Goal: Obtain resource: Obtain resource

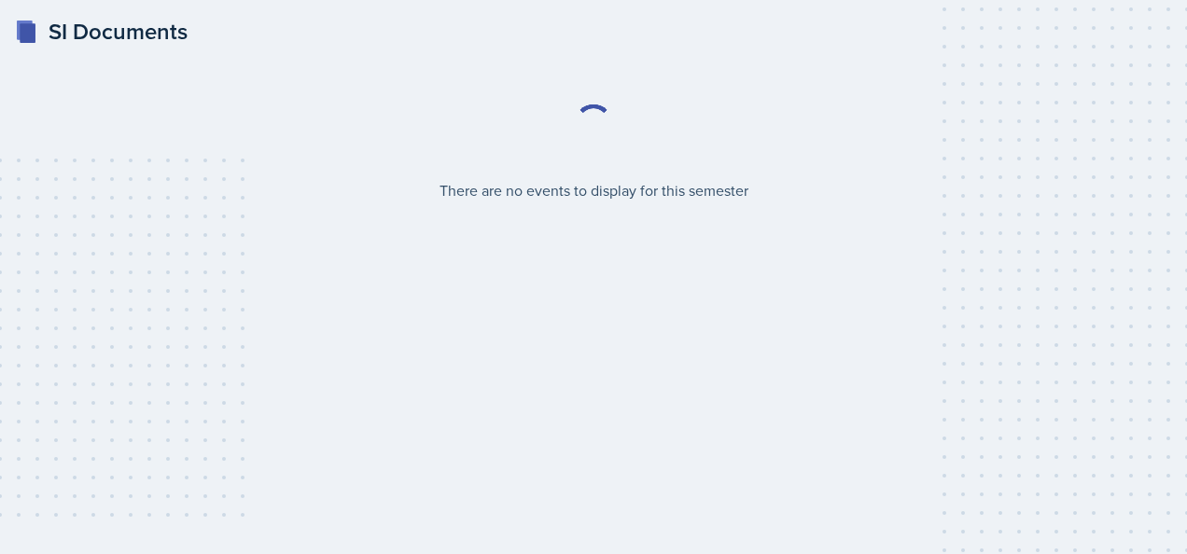
select select "2bed604d-1099-4043-b1bc-2365e8740244"
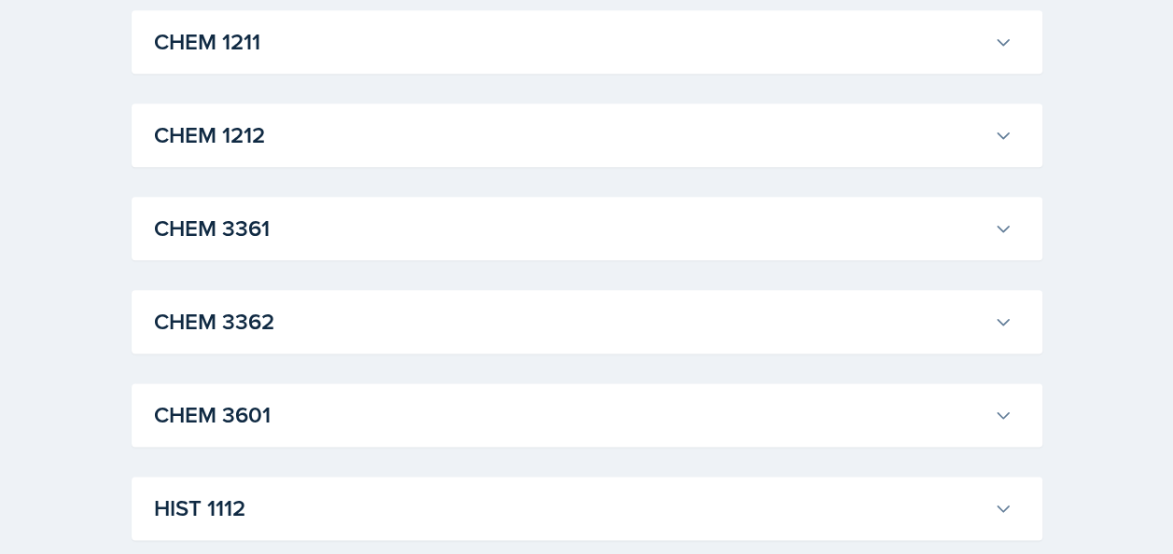
scroll to position [1026, 0]
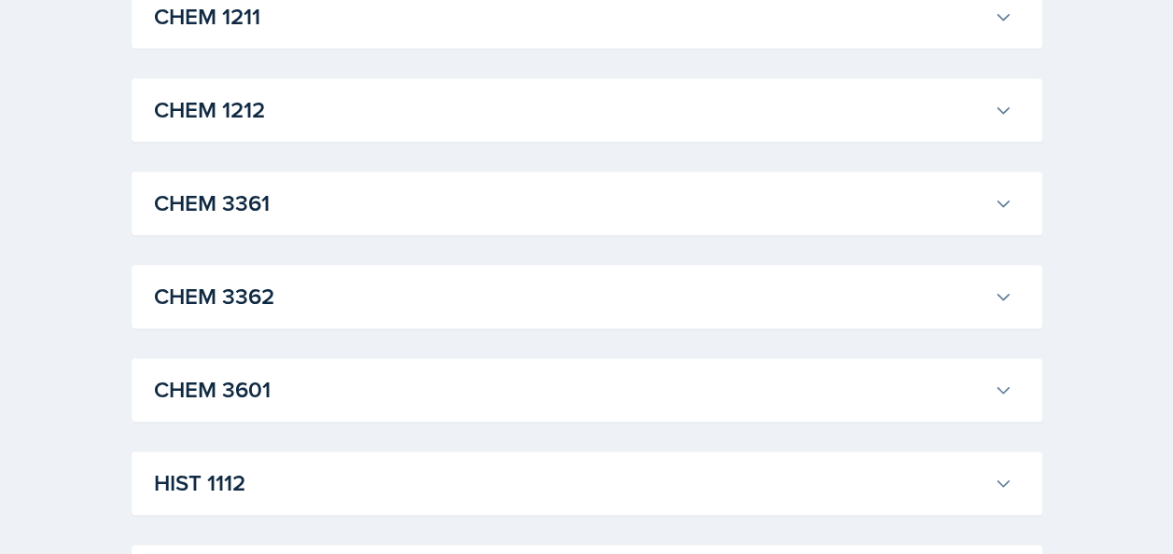
click at [231, 196] on h3 "CHEM 3361" at bounding box center [570, 204] width 832 height 34
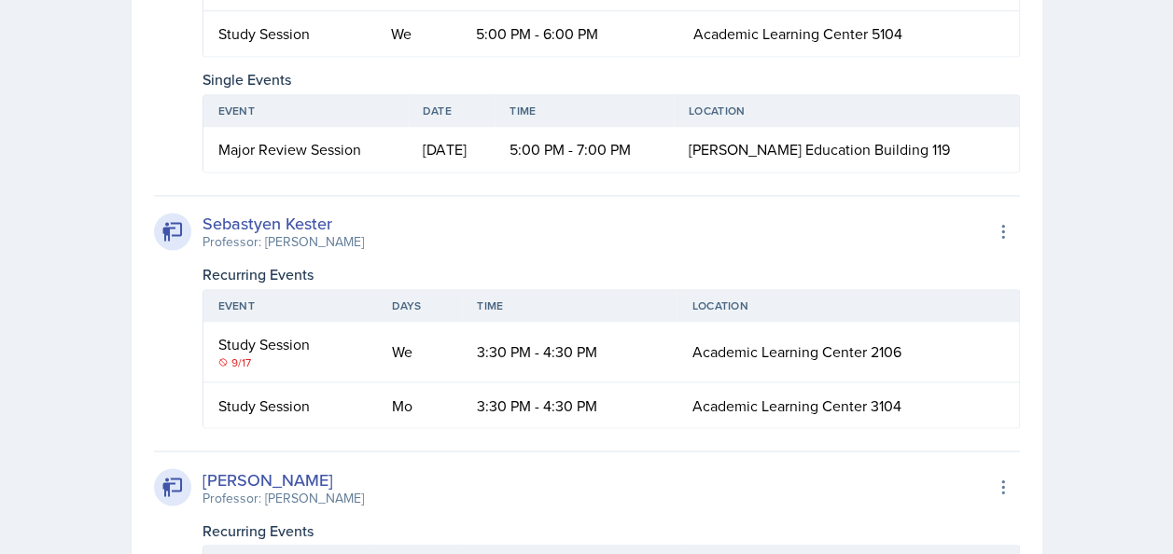
scroll to position [1120, 0]
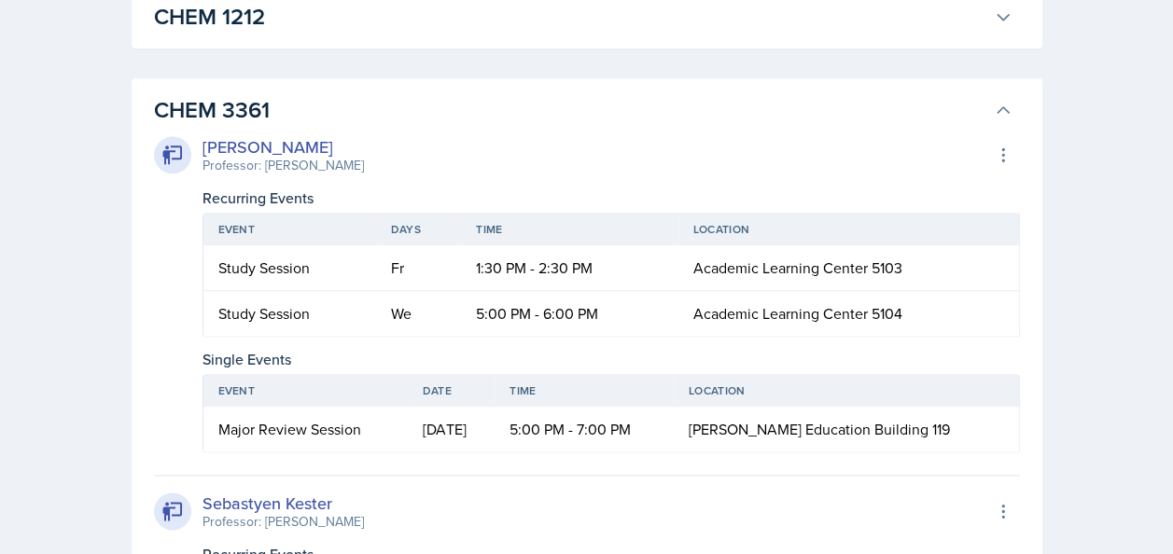
drag, startPoint x: 202, startPoint y: 144, endPoint x: 361, endPoint y: 142, distance: 159.6
click at [361, 142] on div "Neha Prabakaran Professor: John Haseltine Export to Google Calendar" at bounding box center [587, 154] width 866 height 41
drag, startPoint x: 361, startPoint y: 142, endPoint x: 293, endPoint y: 146, distance: 68.2
copy div "Neha Prabakaran"
